Goal: Transaction & Acquisition: Download file/media

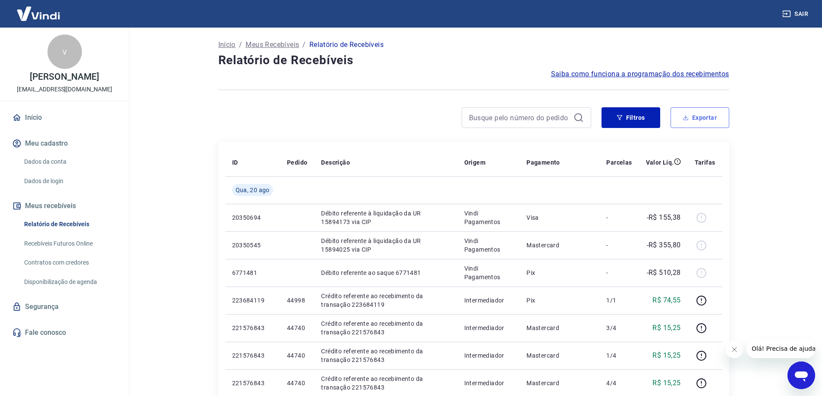
click at [702, 115] on button "Exportar" at bounding box center [699, 117] width 59 height 21
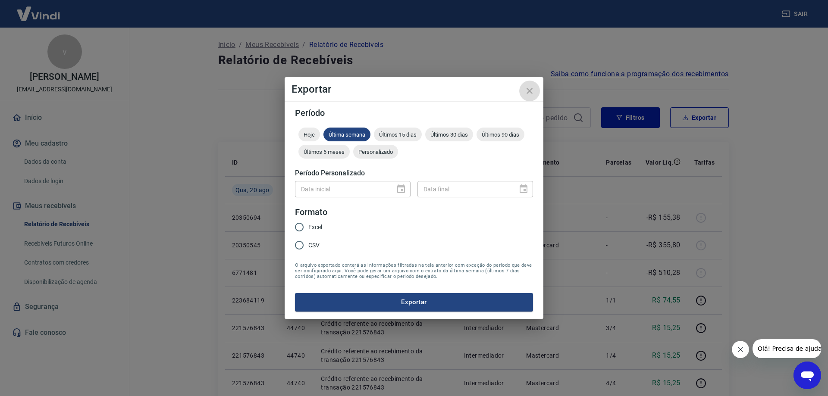
drag, startPoint x: 530, startPoint y: 90, endPoint x: 527, endPoint y: 86, distance: 4.7
click at [529, 89] on icon "close" at bounding box center [529, 91] width 10 height 10
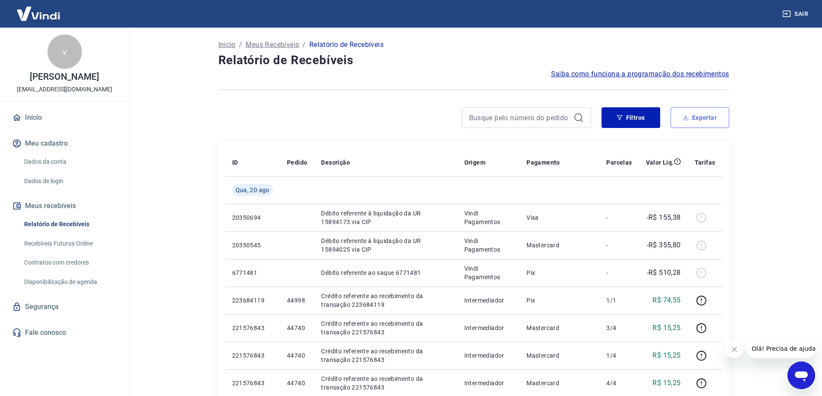
click at [699, 119] on button "Exportar" at bounding box center [699, 117] width 59 height 21
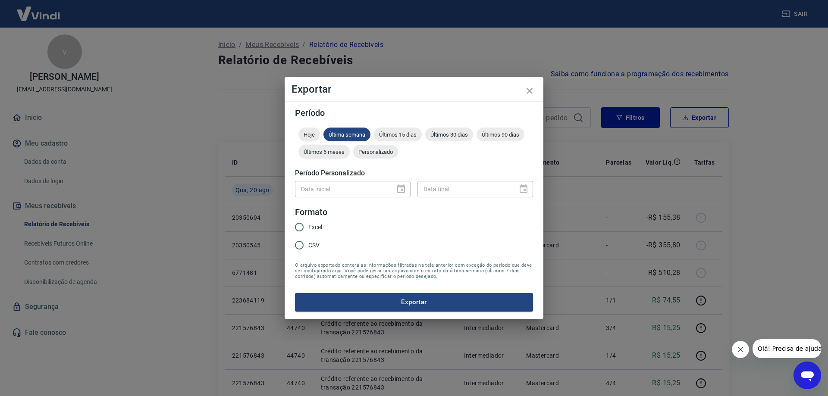
click at [402, 188] on div "Data inicial" at bounding box center [353, 189] width 116 height 16
click at [402, 187] on div "Data inicial" at bounding box center [353, 189] width 116 height 16
click at [376, 151] on span "Personalizado" at bounding box center [375, 152] width 45 height 6
click at [399, 189] on icon "Choose date" at bounding box center [401, 189] width 10 height 10
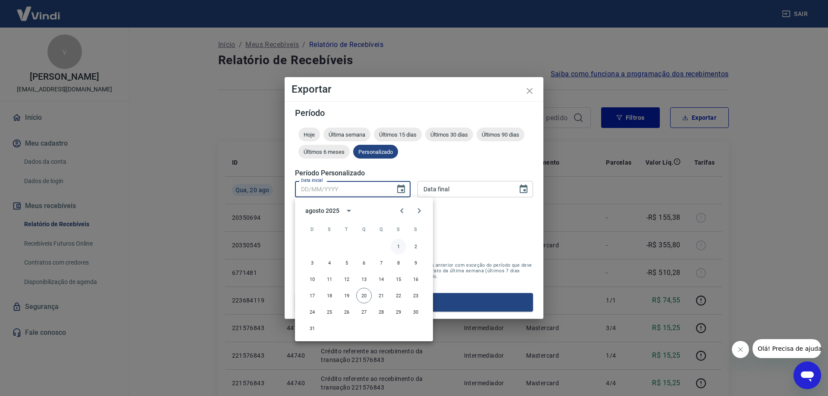
click at [398, 245] on button "1" at bounding box center [399, 247] width 16 height 16
type input "[DATE]"
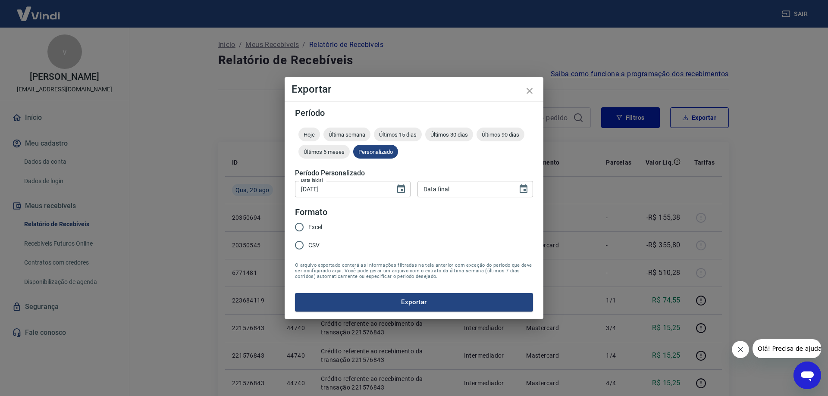
type input "DD/MM/YYYY"
click at [502, 190] on input "DD/MM/YYYY" at bounding box center [464, 189] width 94 height 16
click at [525, 188] on icon "Choose date" at bounding box center [523, 189] width 10 height 10
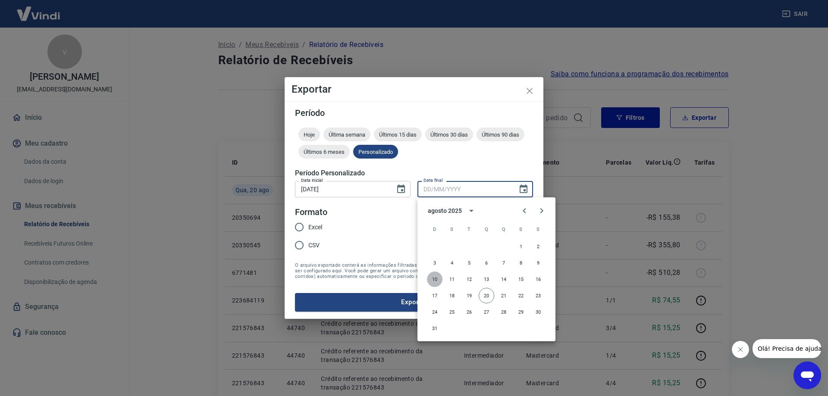
click at [437, 279] on button "10" at bounding box center [435, 280] width 16 height 16
type input "[DATE]"
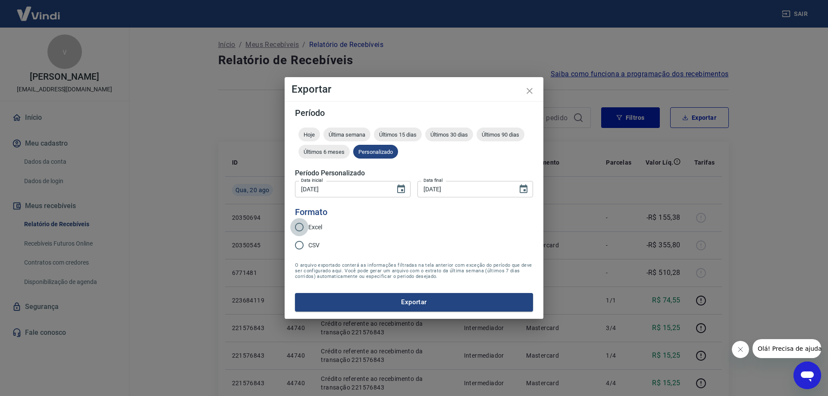
click at [301, 226] on input "Excel" at bounding box center [299, 227] width 18 height 18
radio input "true"
click at [448, 302] on button "Exportar" at bounding box center [414, 302] width 238 height 18
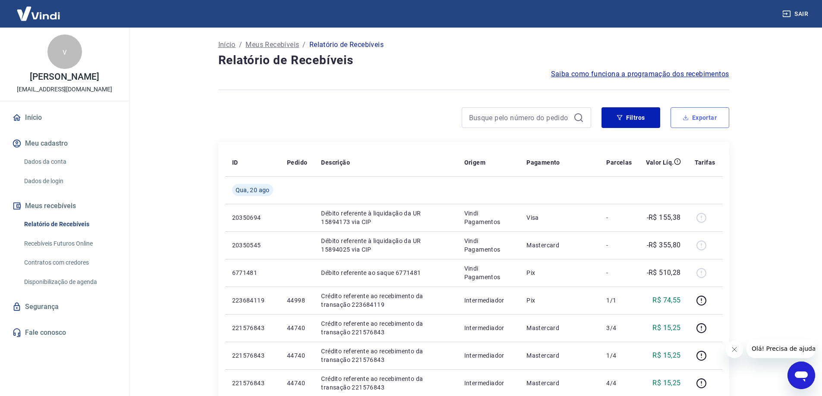
click at [699, 122] on button "Exportar" at bounding box center [699, 117] width 59 height 21
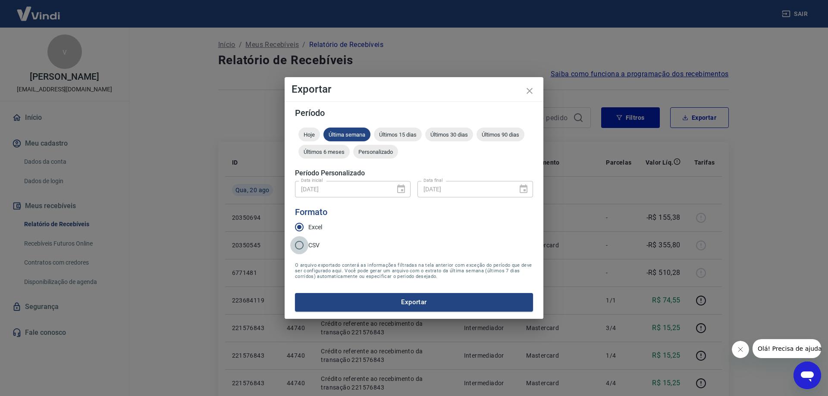
click at [301, 246] on input "CSV" at bounding box center [299, 245] width 18 height 18
radio input "true"
click at [383, 153] on span "Personalizado" at bounding box center [375, 152] width 45 height 6
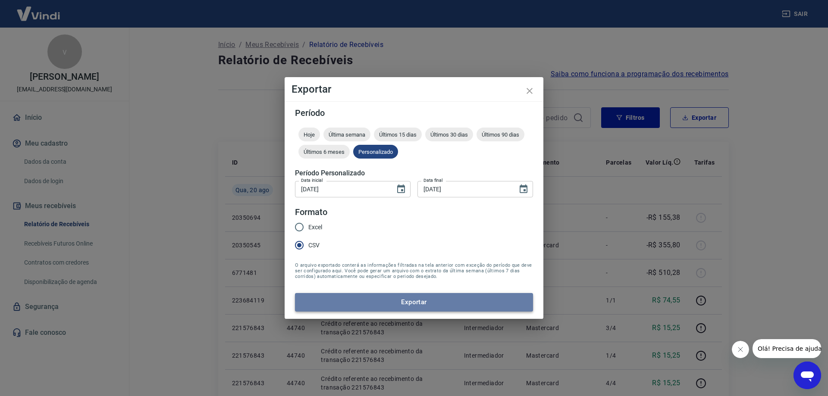
click at [432, 304] on button "Exportar" at bounding box center [414, 302] width 238 height 18
